Goal: Task Accomplishment & Management: Use online tool/utility

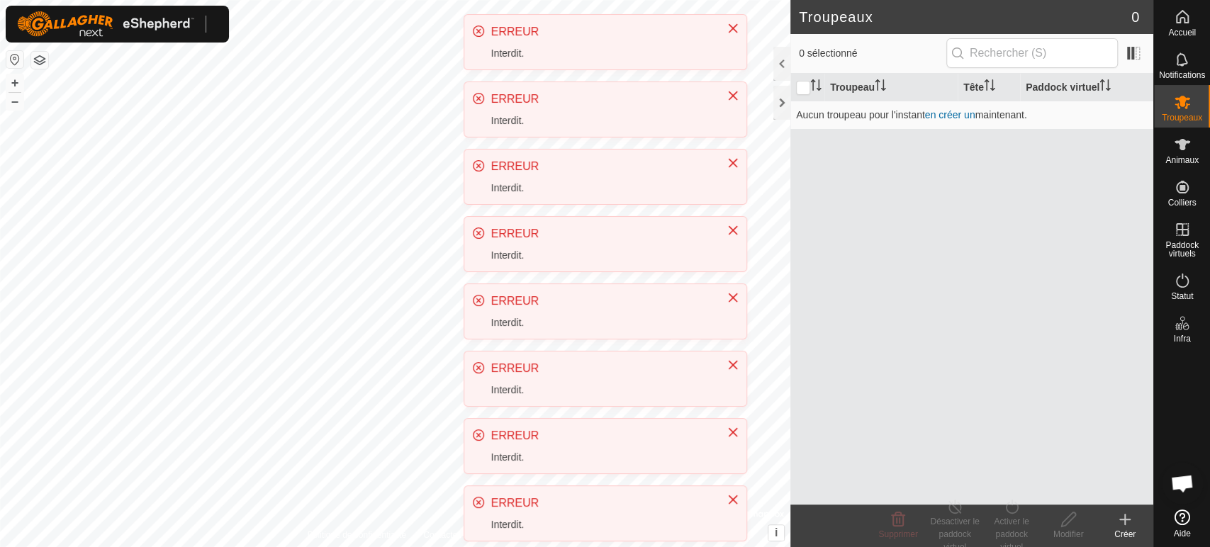
scroll to position [310, 0]
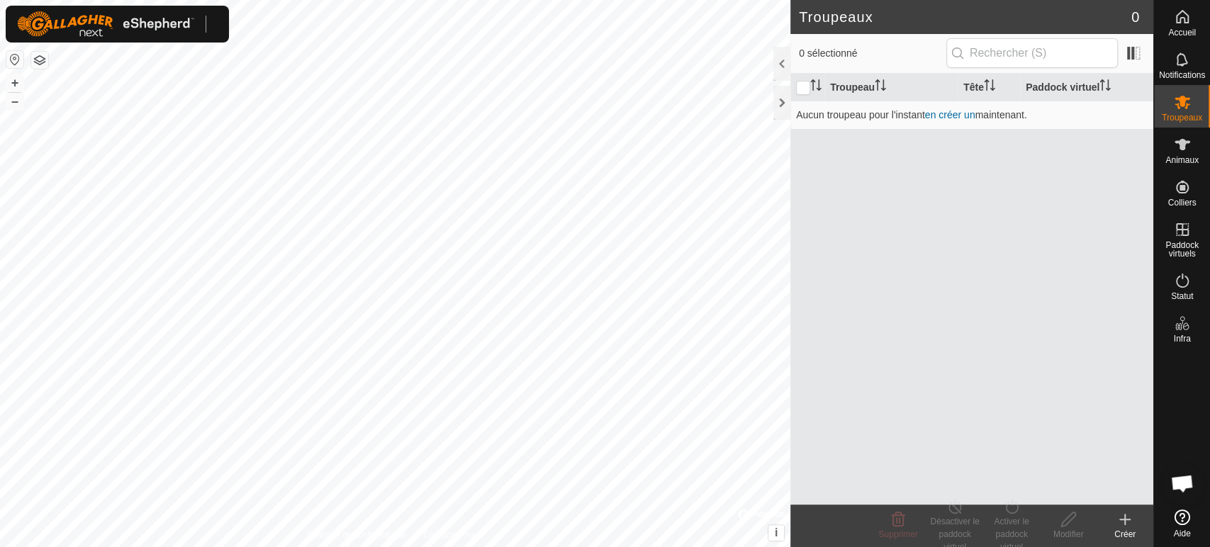
click at [1119, 522] on icon at bounding box center [1124, 519] width 17 height 17
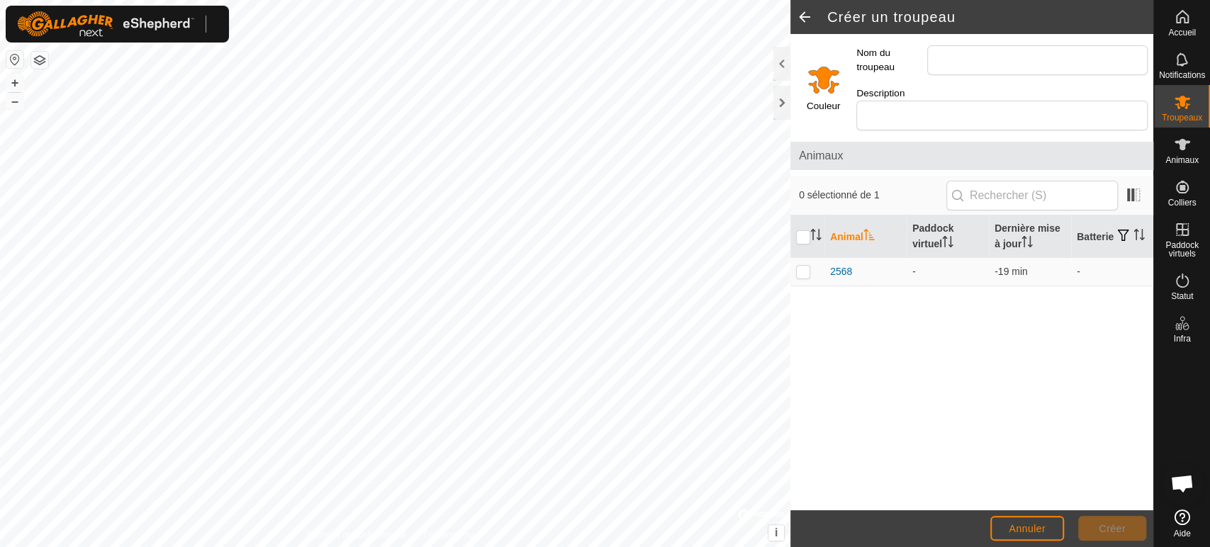
click at [539, 546] on html "Accueil Notifications Troupeaux Animaux Colliers Paddock virtuels Statut Infra …" at bounding box center [605, 273] width 1210 height 547
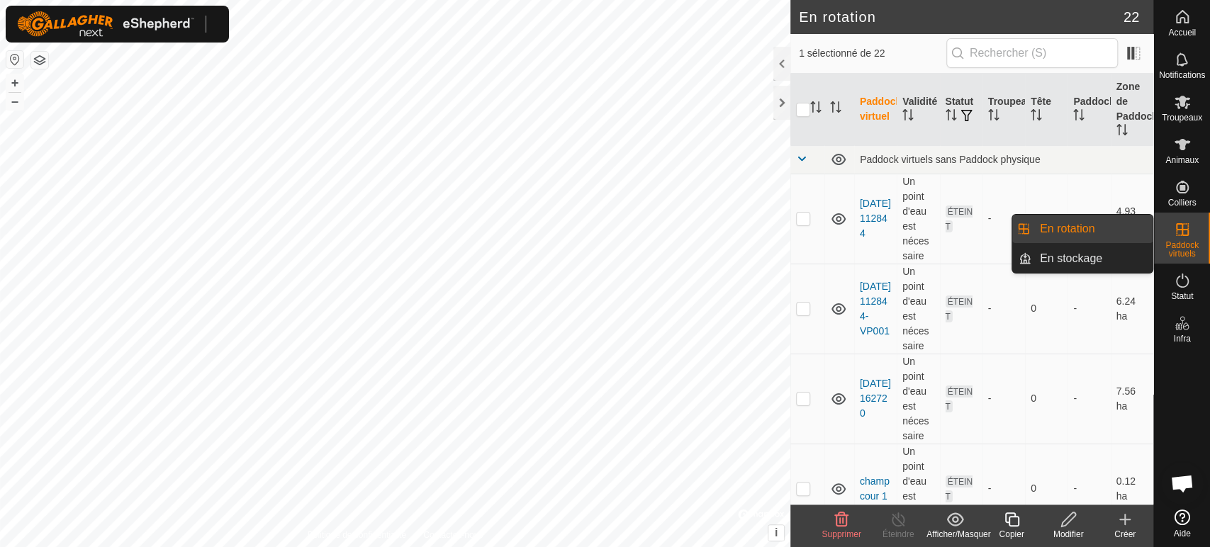
click at [1171, 232] on es-virtualpaddocks-svg-icon at bounding box center [1182, 229] width 26 height 23
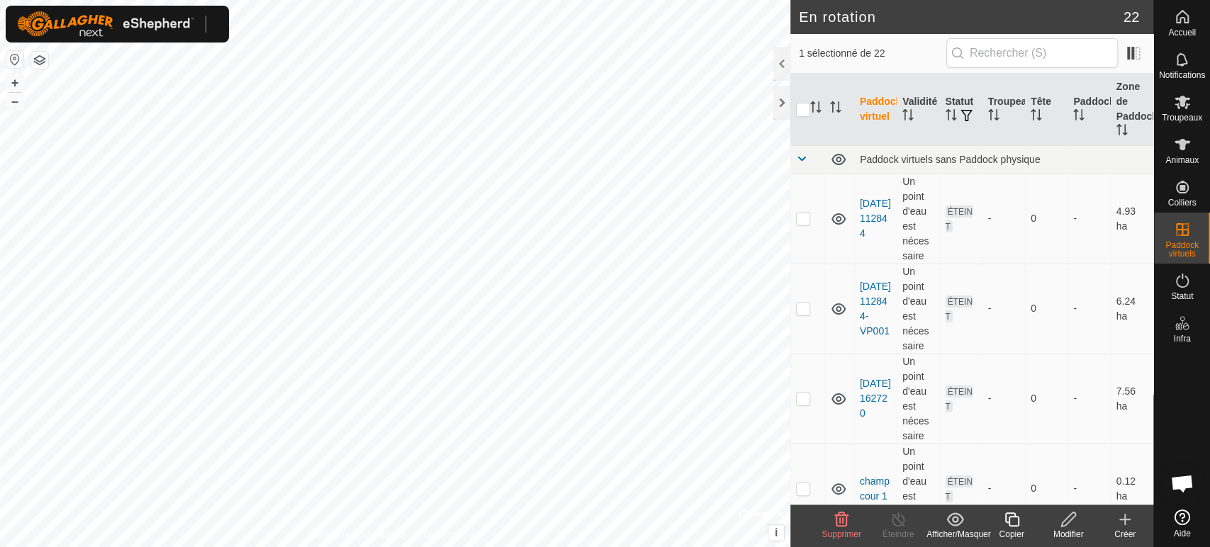
click at [1123, 526] on icon at bounding box center [1124, 519] width 17 height 17
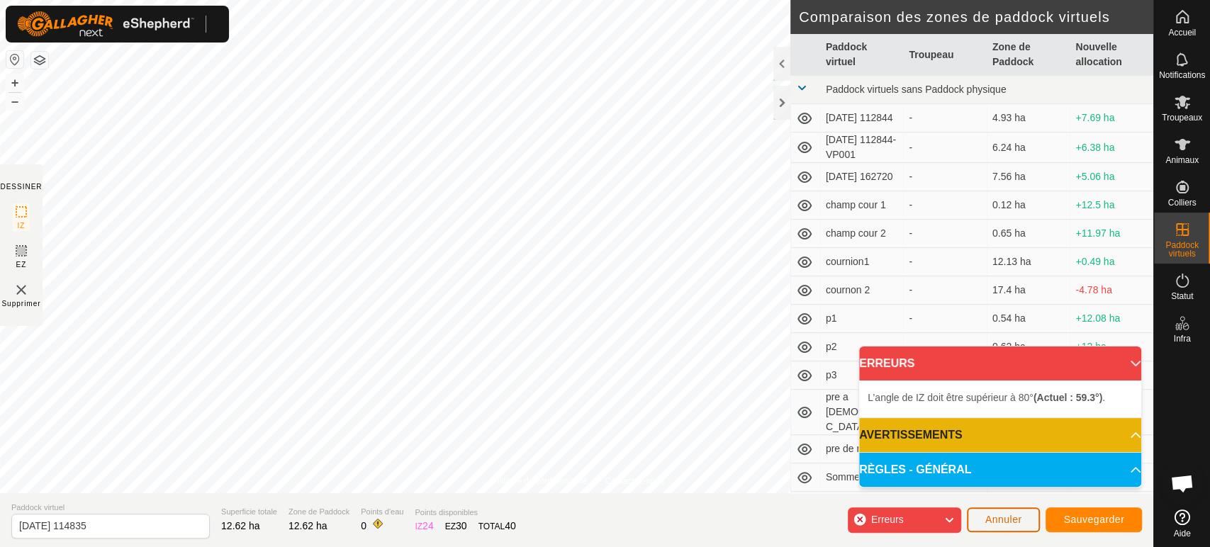
click at [1004, 519] on span "Annuler" at bounding box center [1003, 519] width 37 height 11
